Goal: Transaction & Acquisition: Book appointment/travel/reservation

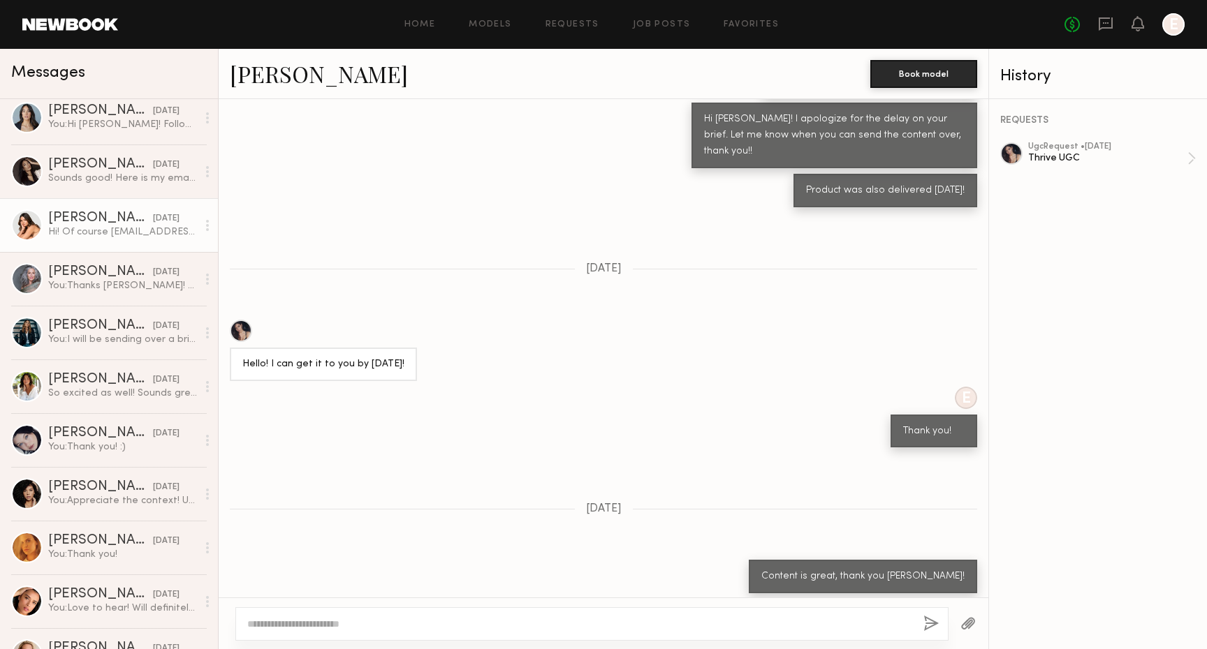
scroll to position [176, 0]
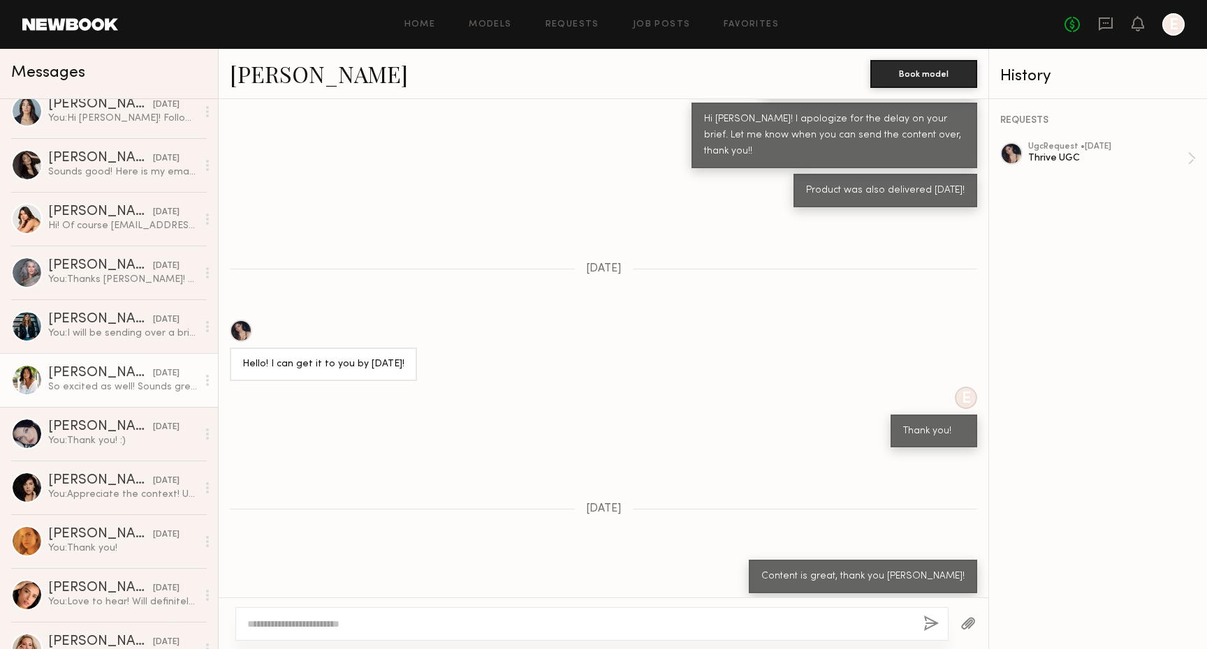
click at [99, 400] on link "AnnaNoel O. 08/29/2025 So excited as well! Sounds great, annanoeltalent@gmail.c…" at bounding box center [109, 380] width 218 height 54
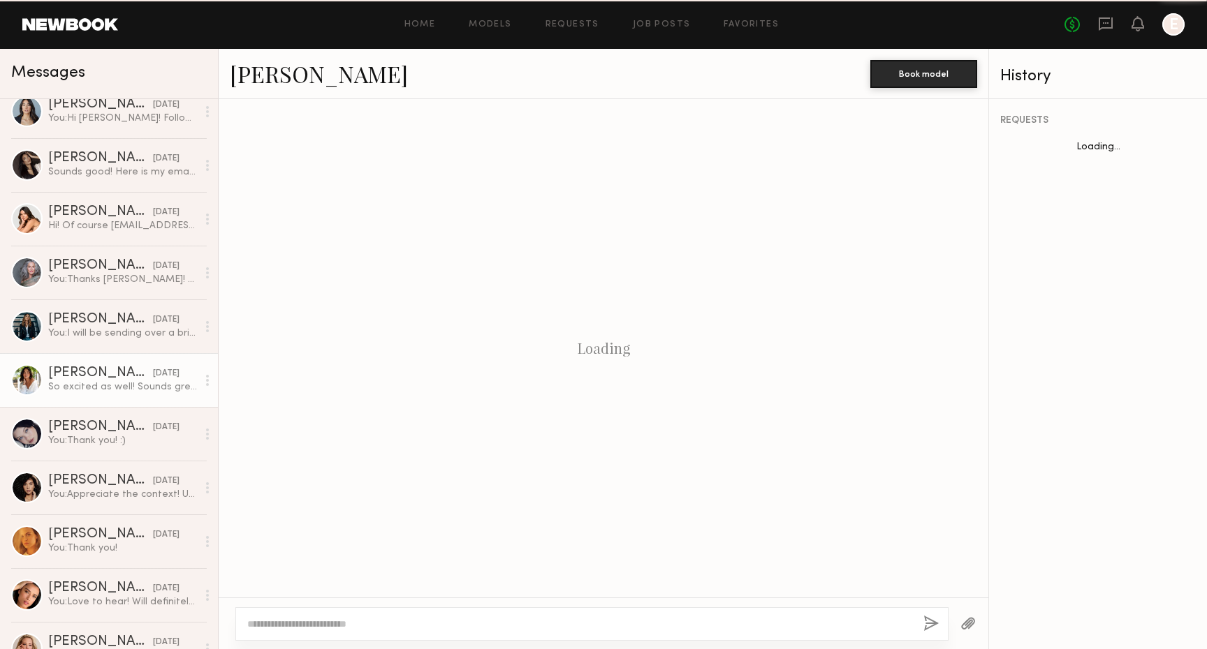
scroll to position [279, 0]
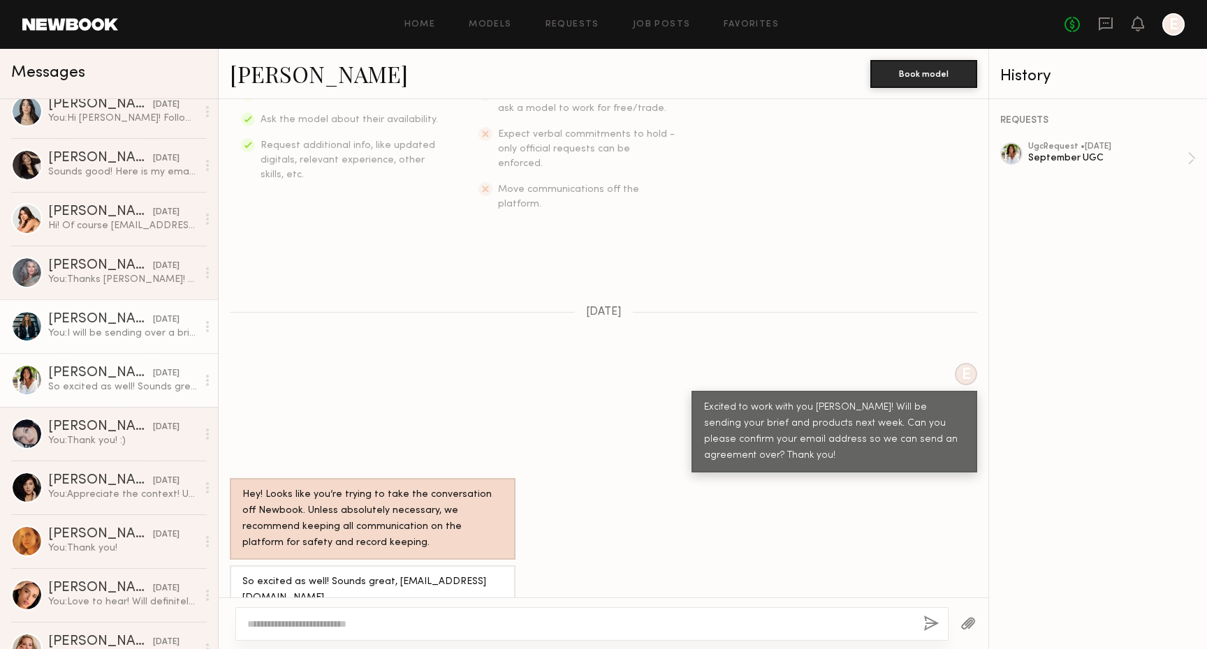
click at [84, 321] on div "[PERSON_NAME]" at bounding box center [100, 320] width 105 height 14
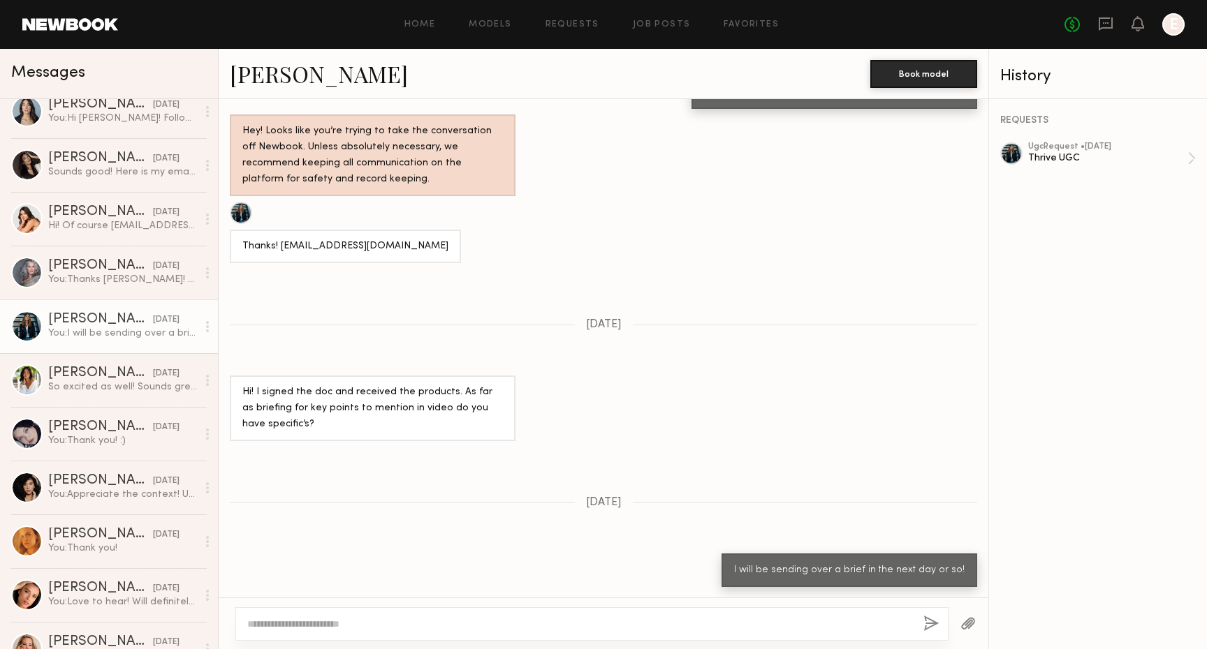
scroll to position [667, 0]
click at [1079, 149] on div "ugc Request • 08/26/2025" at bounding box center [1107, 146] width 159 height 9
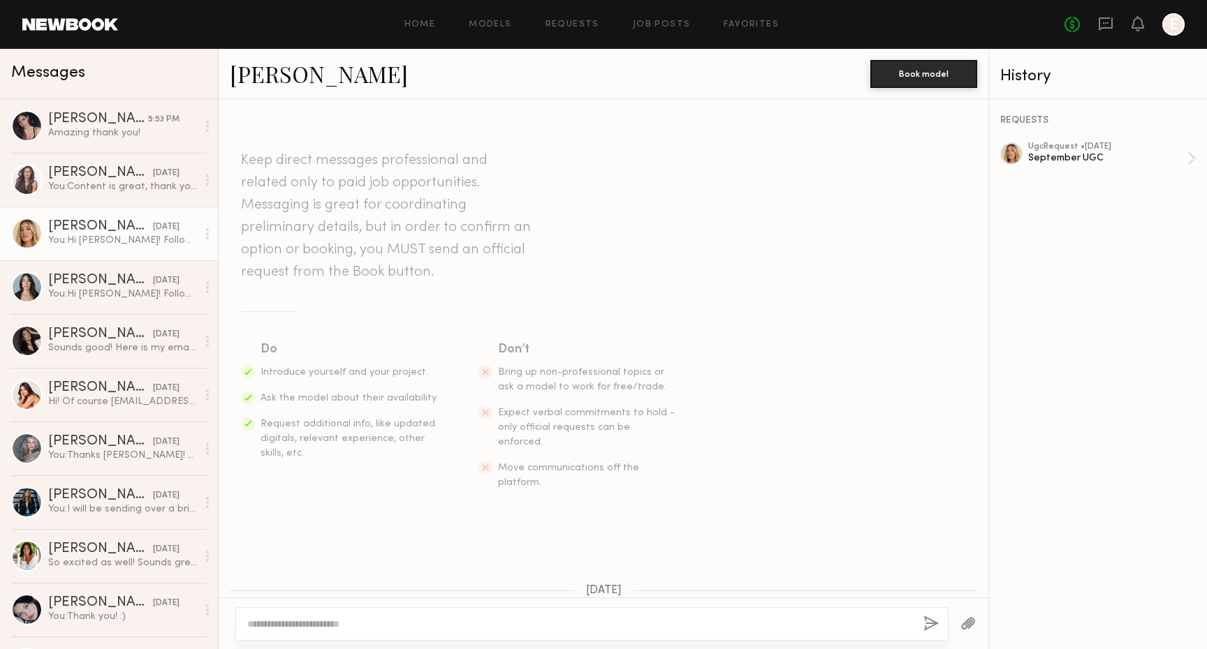
scroll to position [105, 0]
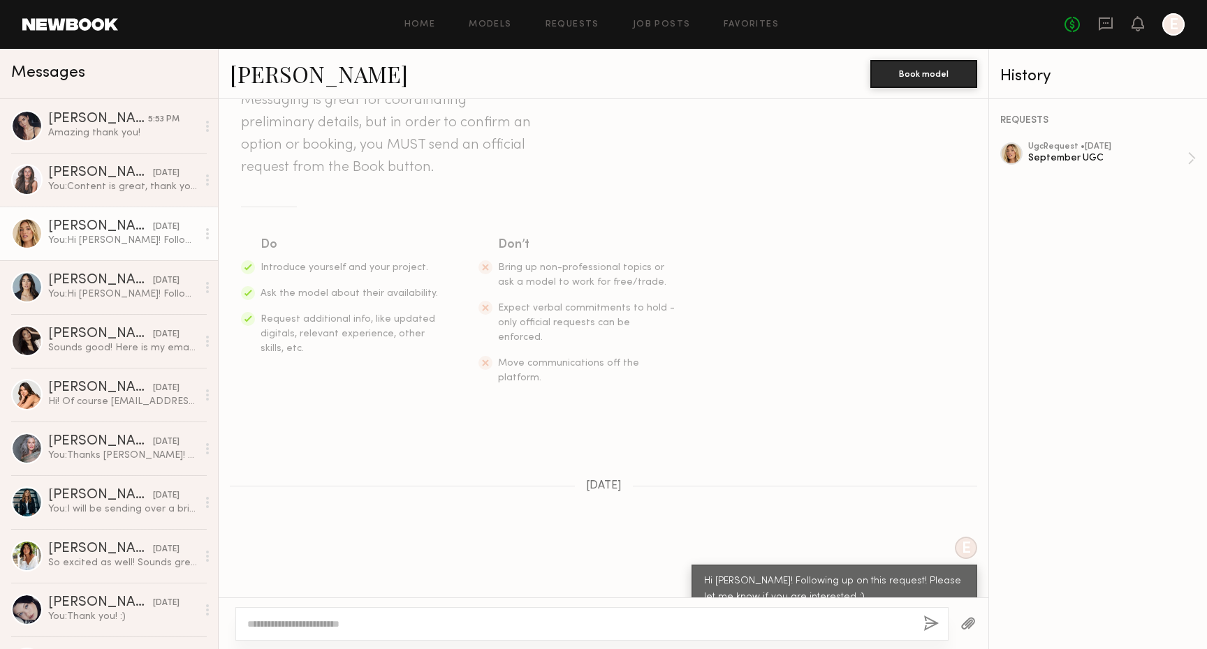
click at [497, 31] on div "Home Models Requests Job Posts Favorites Sign Out No fees up to $5,000 E" at bounding box center [651, 24] width 1066 height 22
click at [502, 25] on link "Models" at bounding box center [490, 24] width 43 height 9
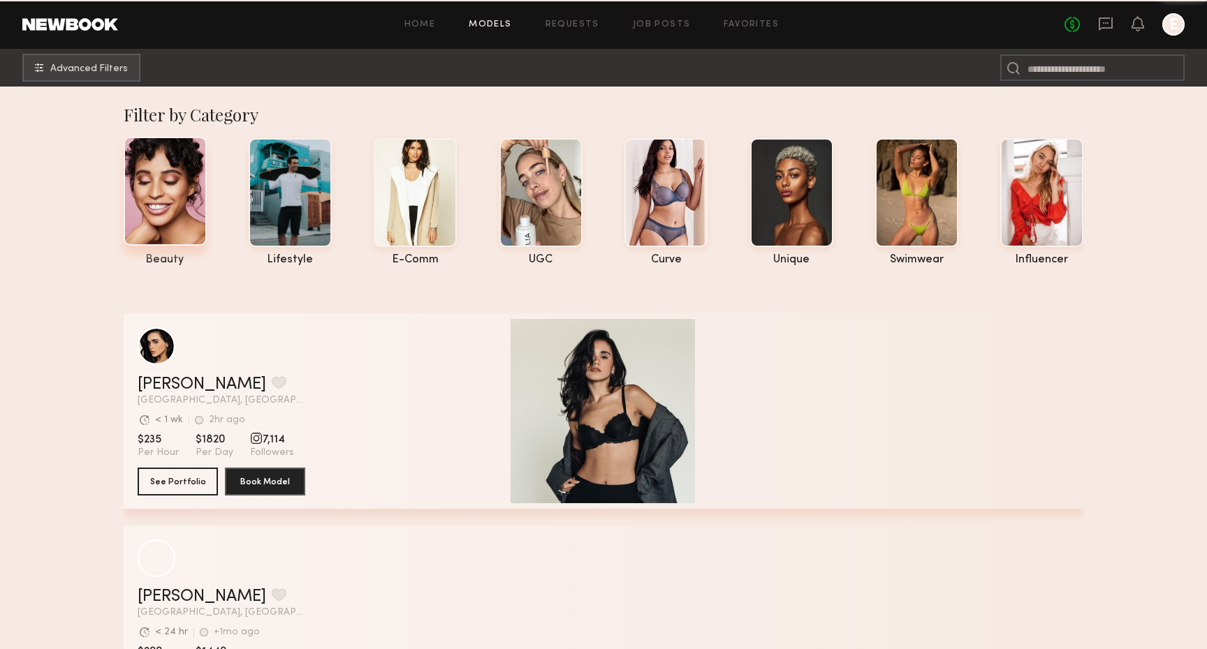
click at [175, 183] on div at bounding box center [165, 191] width 83 height 109
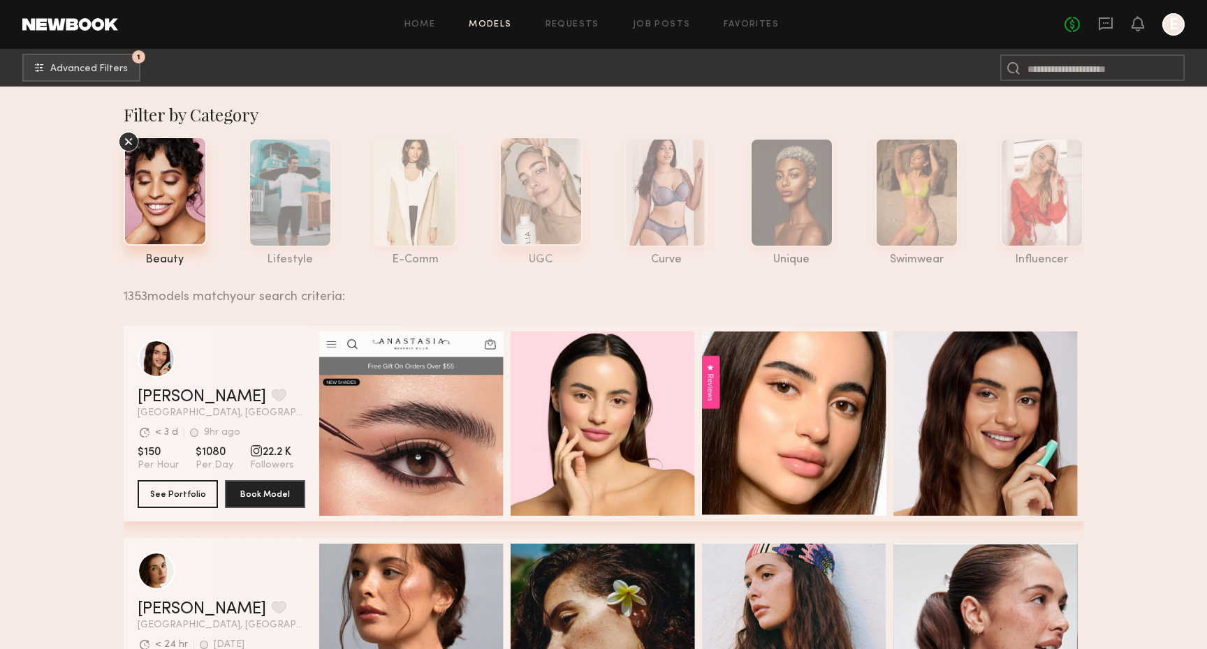
click at [575, 176] on div at bounding box center [540, 191] width 83 height 109
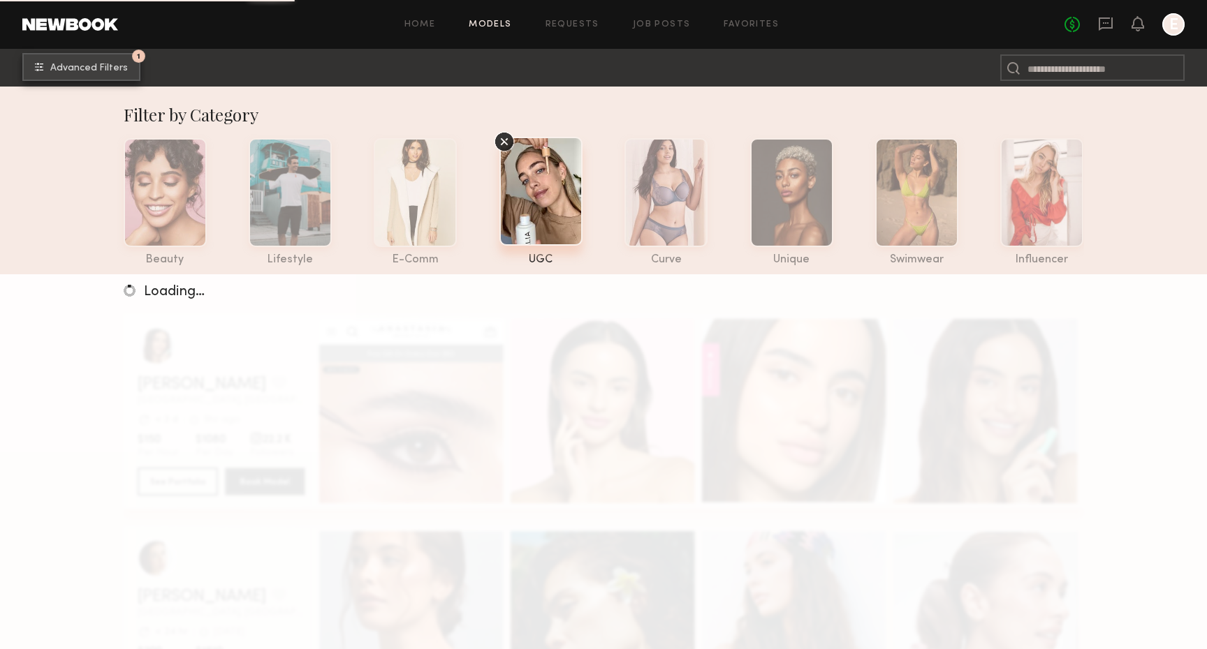
click at [116, 66] on span "Advanced Filters" at bounding box center [89, 69] width 78 height 10
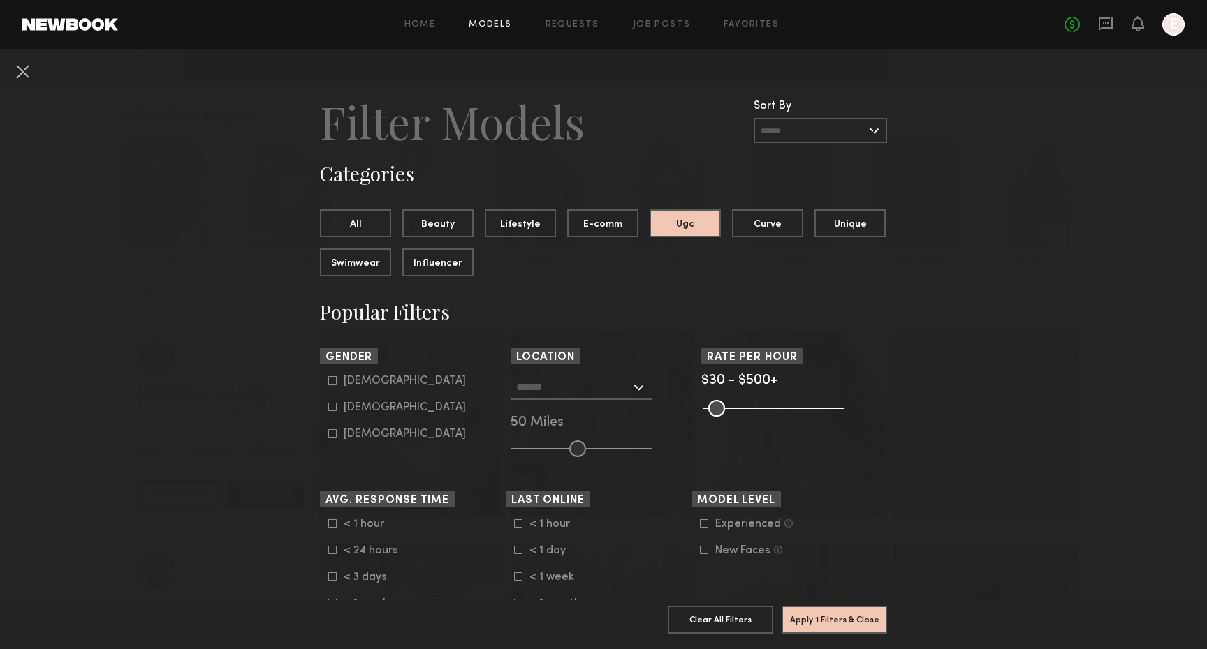
click at [802, 134] on input "text" at bounding box center [819, 130] width 133 height 25
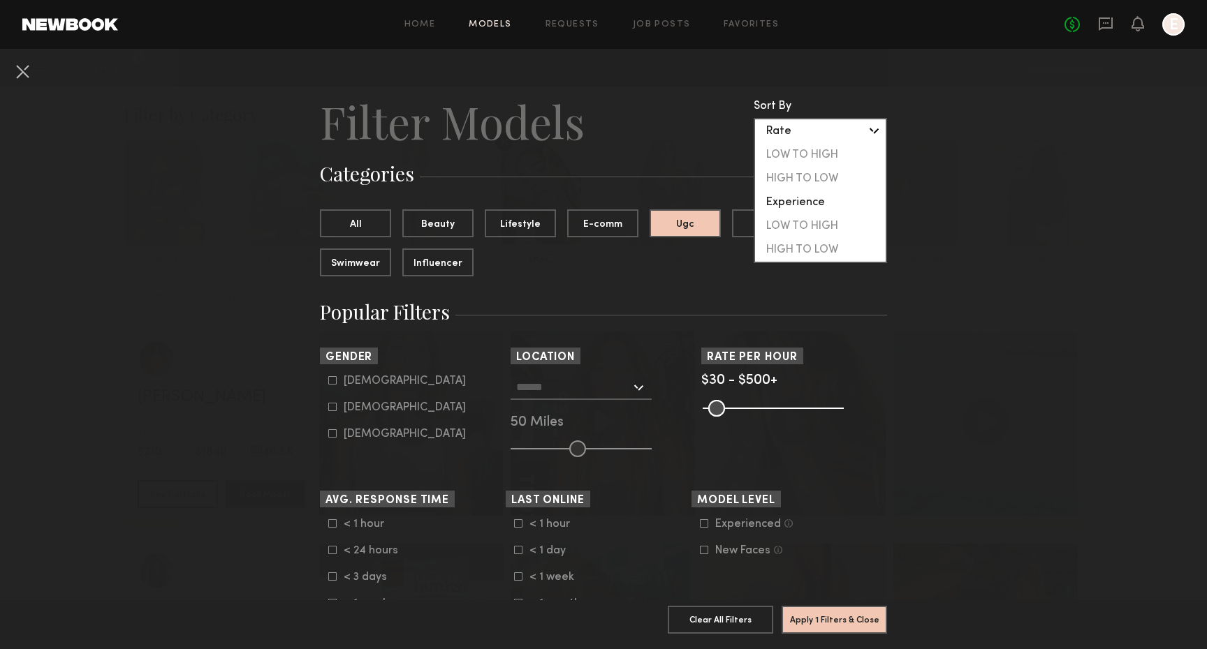
click at [802, 131] on div "Rate" at bounding box center [820, 131] width 131 height 24
click at [553, 309] on h3 "Popular Filters" at bounding box center [603, 312] width 567 height 27
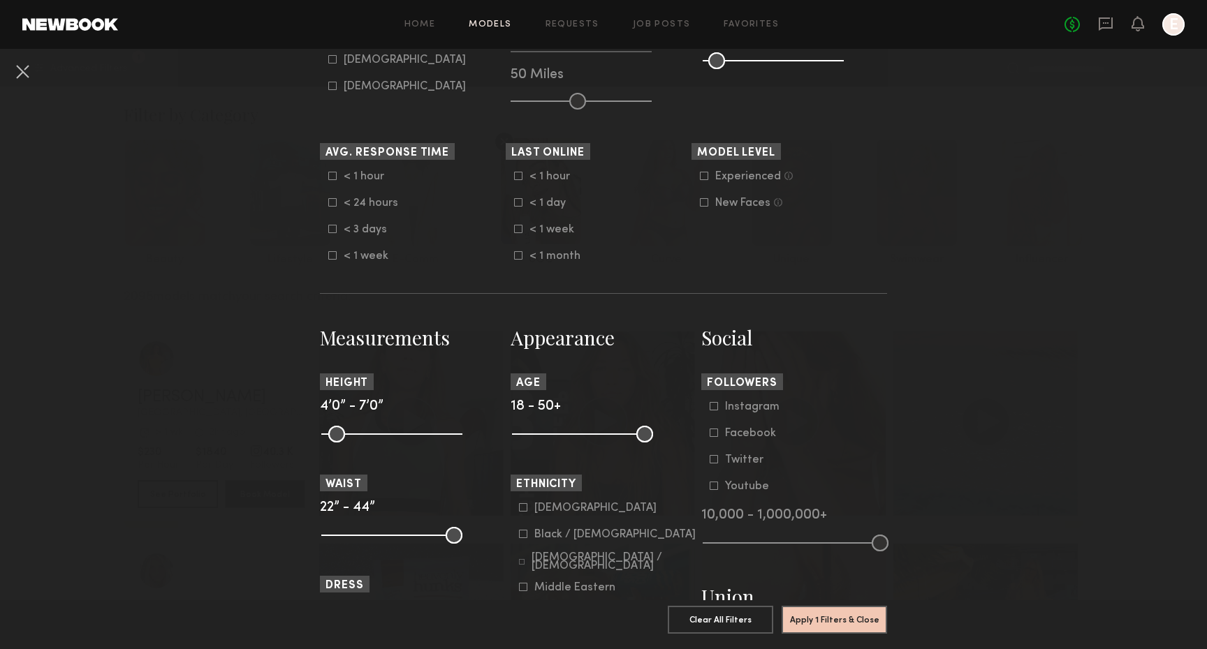
scroll to position [351, 0]
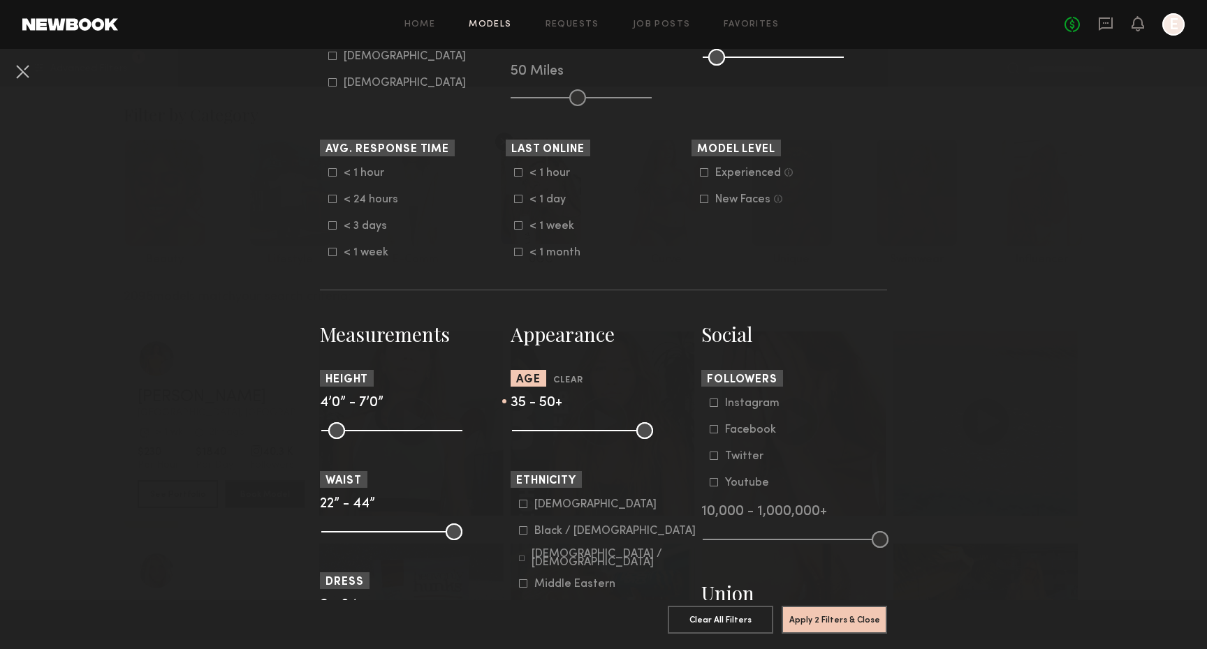
drag, startPoint x: 526, startPoint y: 427, endPoint x: 587, endPoint y: 427, distance: 60.7
type input "**"
click at [587, 427] on input "range" at bounding box center [582, 430] width 141 height 17
click at [809, 622] on button "Apply 2 Filters & Close" at bounding box center [833, 619] width 105 height 28
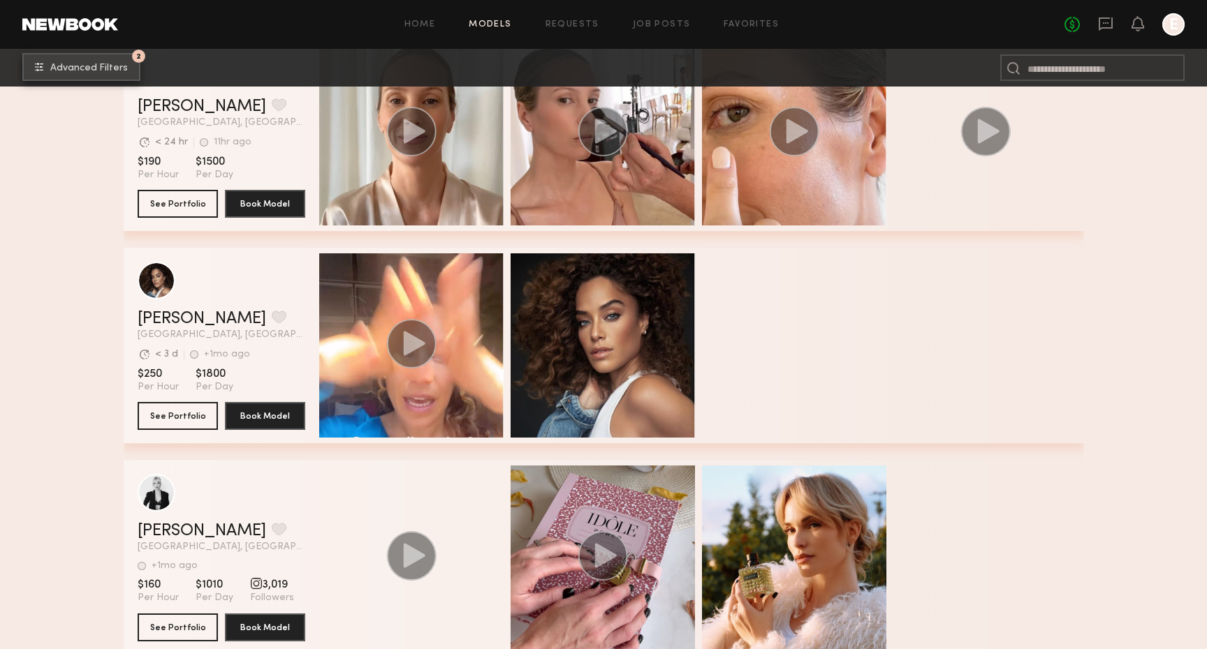
scroll to position [3708, 0]
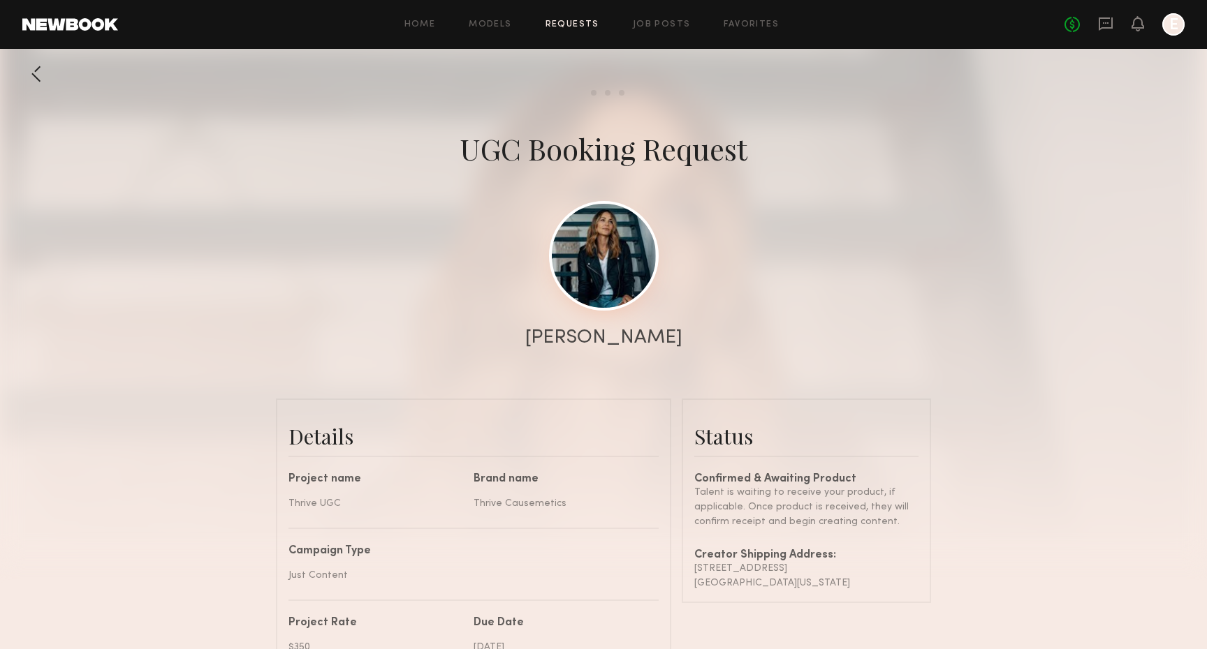
click at [626, 267] on link at bounding box center [604, 256] width 110 height 110
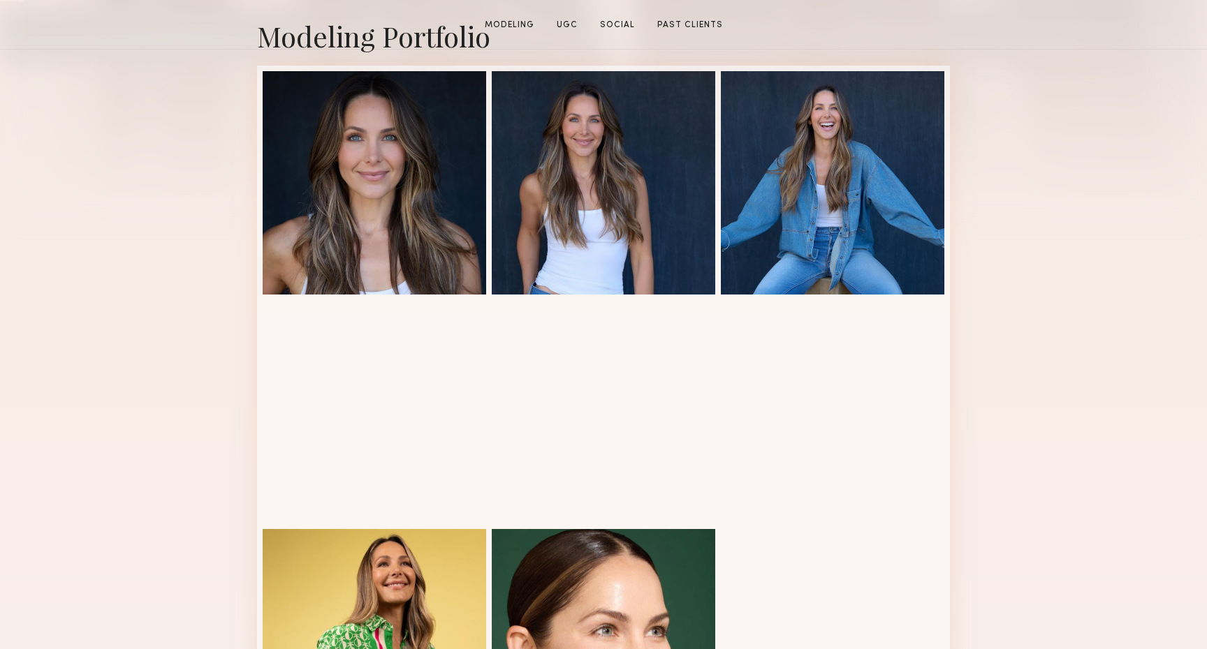
scroll to position [348, 0]
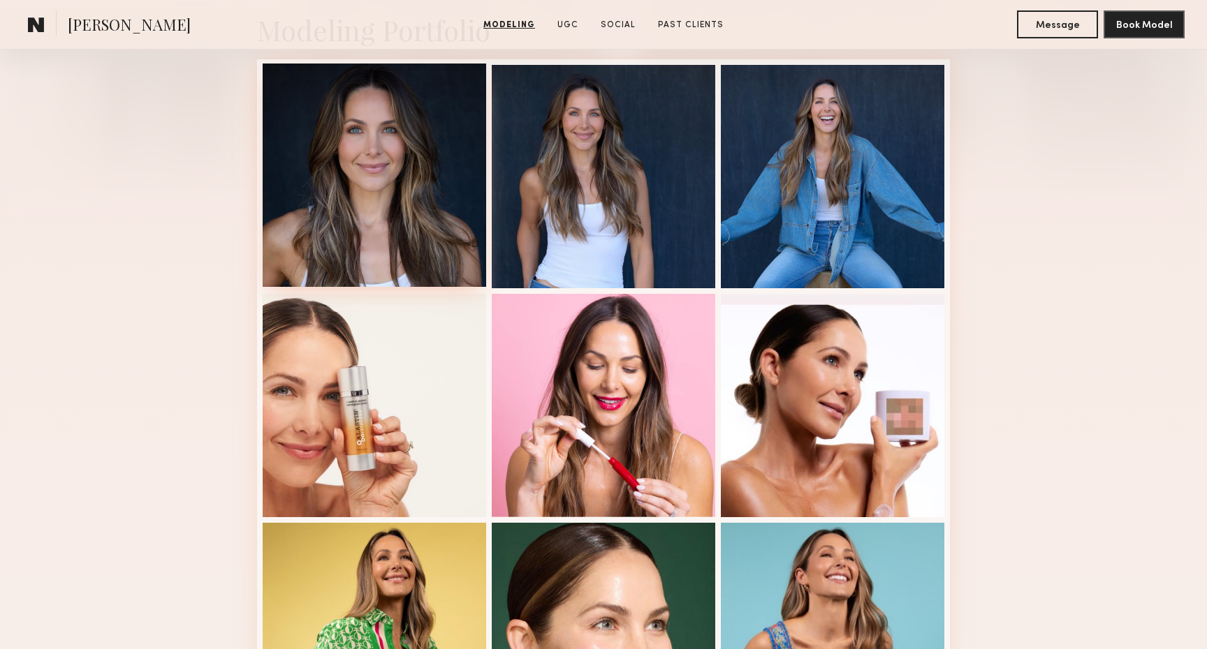
click at [434, 240] on div at bounding box center [374, 175] width 223 height 223
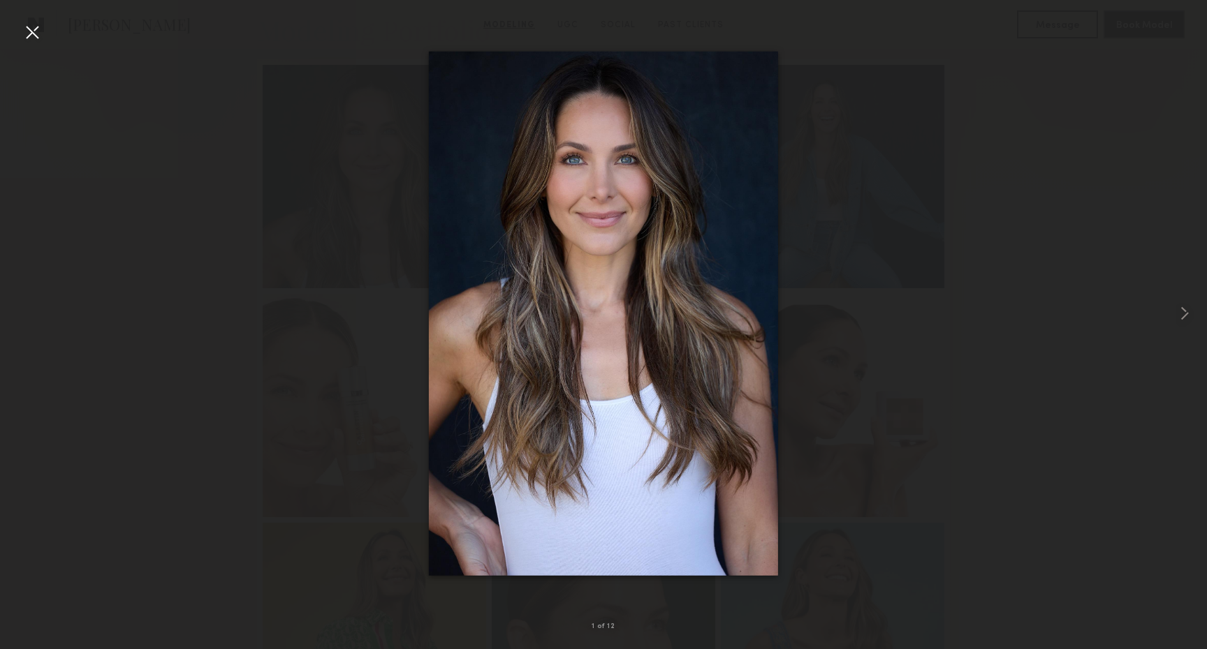
click at [321, 105] on div at bounding box center [603, 313] width 1207 height 582
click at [38, 24] on div at bounding box center [32, 32] width 22 height 22
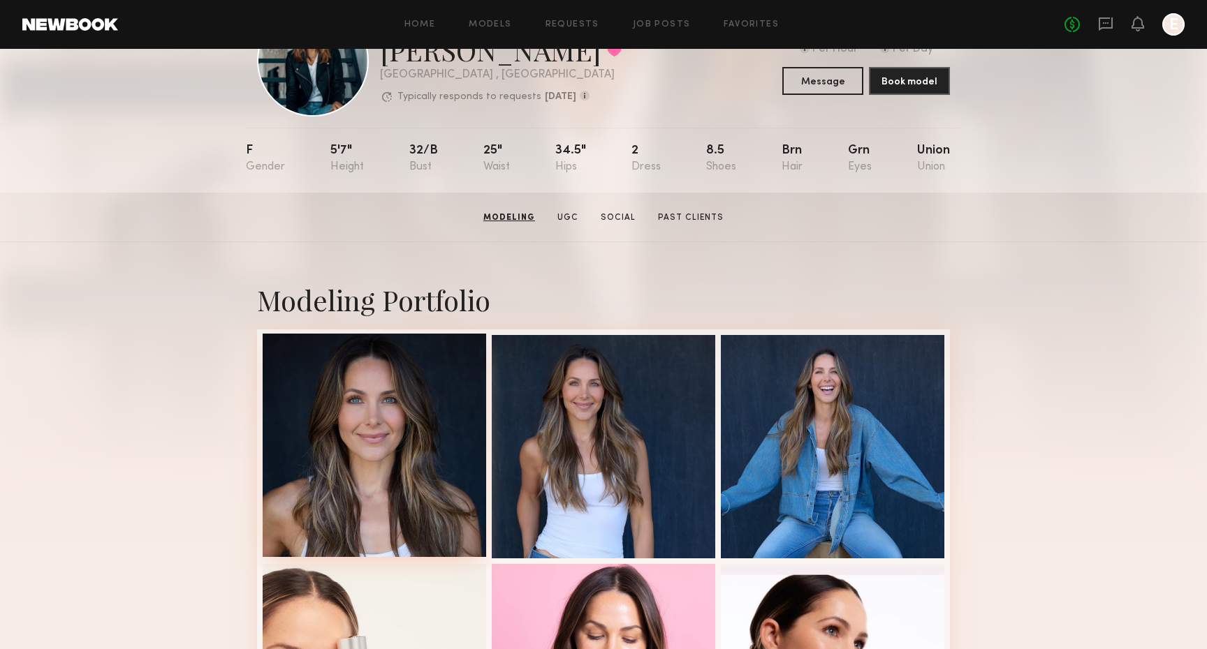
scroll to position [0, 0]
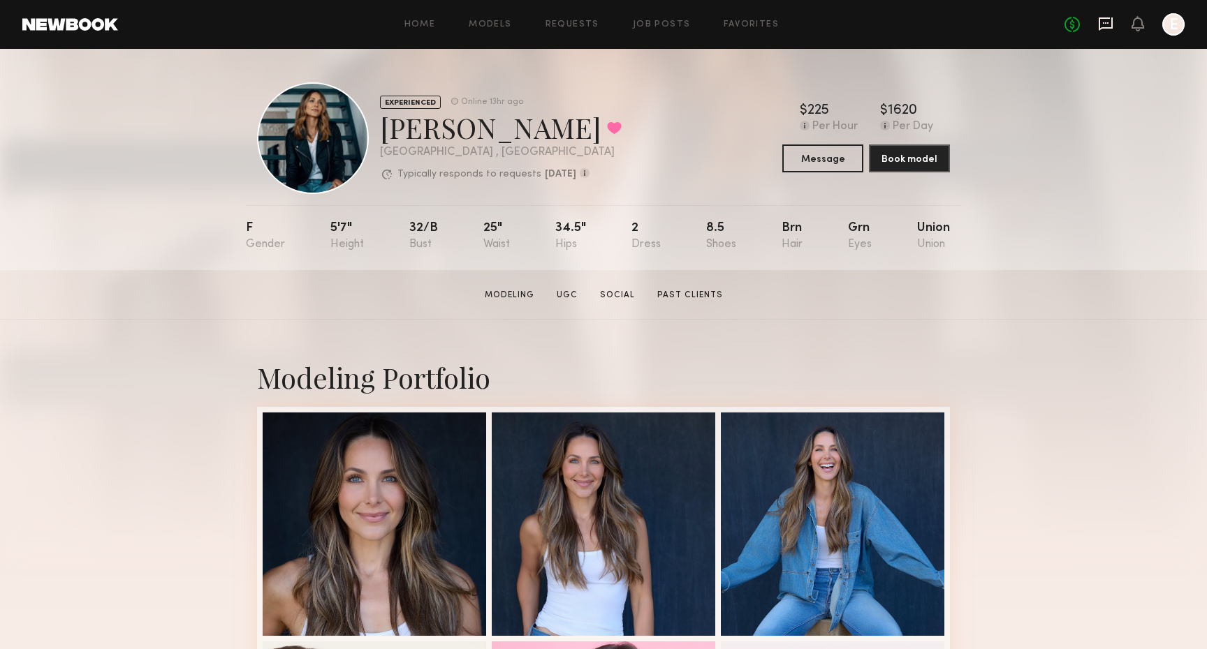
click at [1102, 31] on icon at bounding box center [1105, 23] width 15 height 15
